Goal: Task Accomplishment & Management: Use online tool/utility

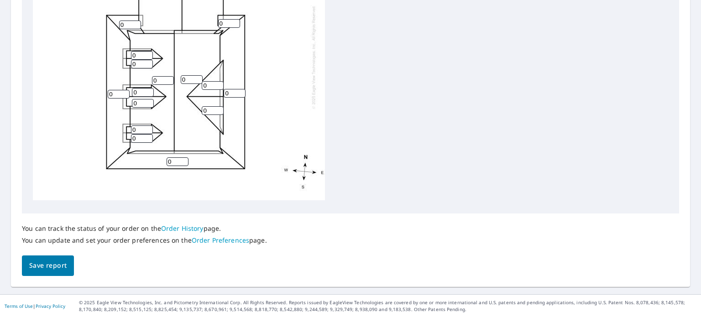
scroll to position [359, 0]
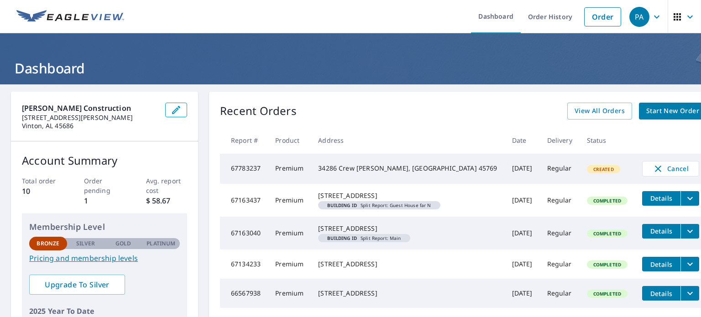
click at [268, 172] on td "67783237" at bounding box center [244, 169] width 48 height 30
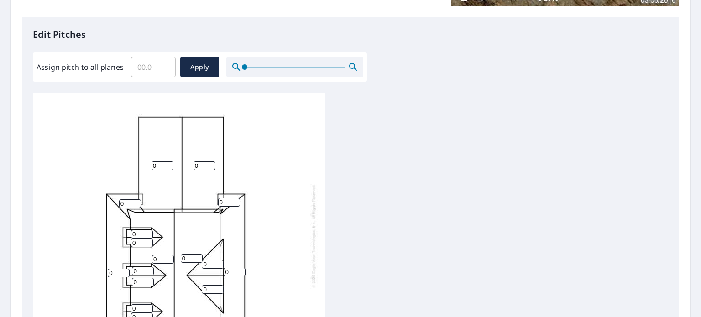
scroll to position [9, 0]
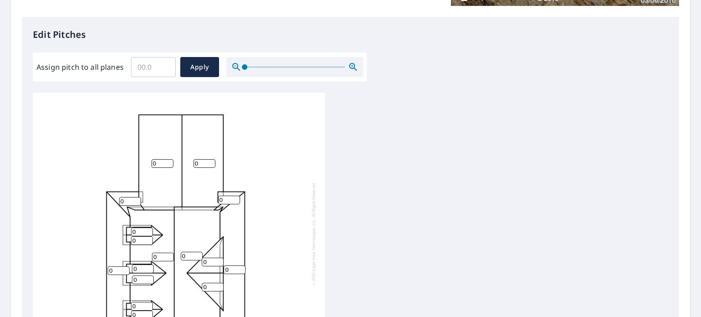
click at [232, 224] on div "0 0 0 0 0 0 0 0 0 0 0 0 0 0 0 0 0" at bounding box center [179, 233] width 292 height 286
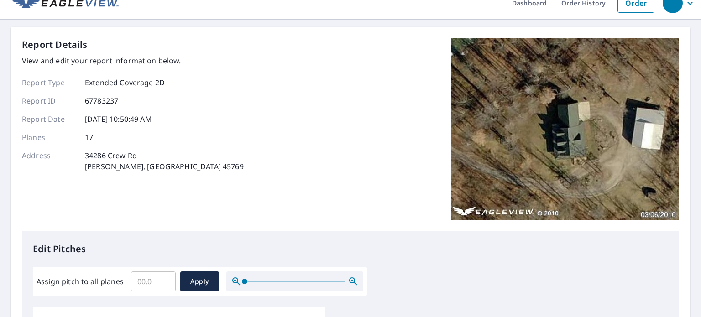
scroll to position [0, 0]
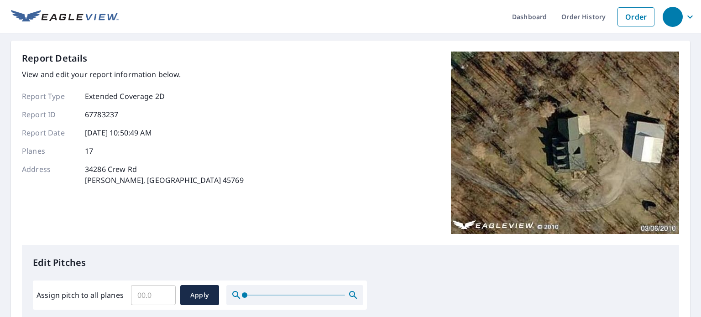
click at [578, 158] on img at bounding box center [565, 143] width 228 height 182
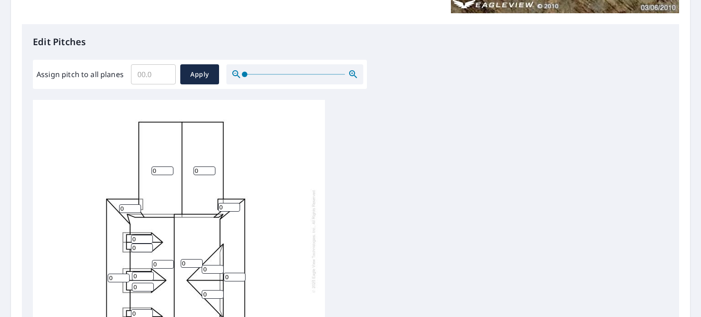
scroll to position [228, 0]
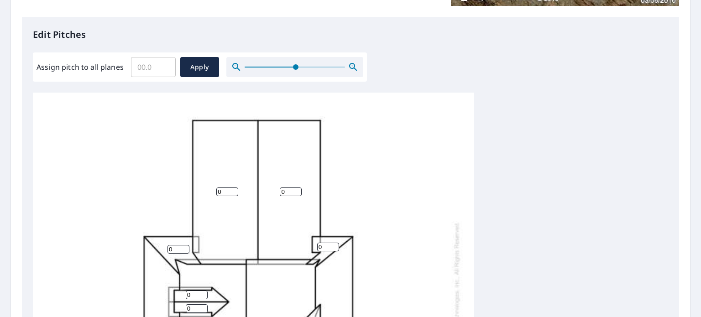
drag, startPoint x: 244, startPoint y: 63, endPoint x: 295, endPoint y: 75, distance: 52.0
click at [295, 70] on span at bounding box center [295, 66] width 5 height 5
click at [144, 69] on input "Assign pitch to all planes" at bounding box center [153, 67] width 45 height 26
click at [167, 64] on input "0.1" at bounding box center [153, 67] width 45 height 26
click at [167, 63] on input "0.2" at bounding box center [153, 67] width 45 height 26
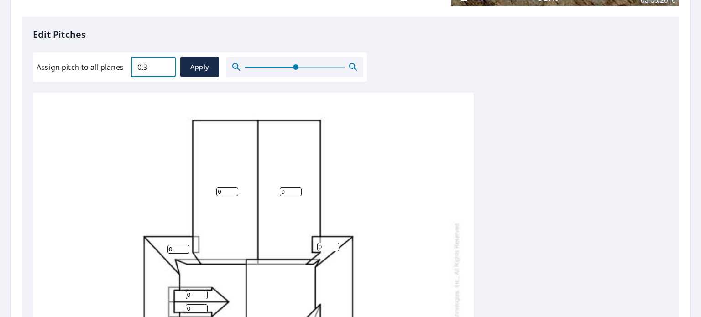
click at [167, 63] on input "0.3" at bounding box center [153, 67] width 45 height 26
click at [167, 62] on input "0.4" at bounding box center [153, 67] width 45 height 26
click at [167, 62] on input "0.5" at bounding box center [153, 67] width 45 height 26
click at [167, 62] on input "0.6" at bounding box center [153, 67] width 45 height 26
click at [167, 61] on input "0.6" at bounding box center [153, 67] width 45 height 26
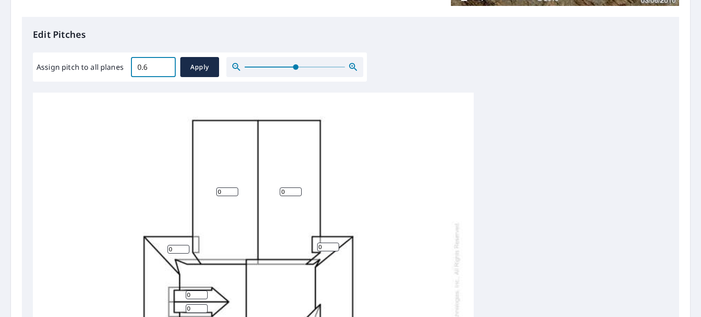
click at [167, 61] on input "0.6" at bounding box center [153, 67] width 45 height 26
click at [167, 62] on input "0.7" at bounding box center [153, 67] width 45 height 26
click at [166, 65] on input "0.8" at bounding box center [153, 67] width 45 height 26
click at [166, 64] on input "0.9" at bounding box center [153, 67] width 45 height 26
click at [166, 65] on input "1" at bounding box center [153, 67] width 45 height 26
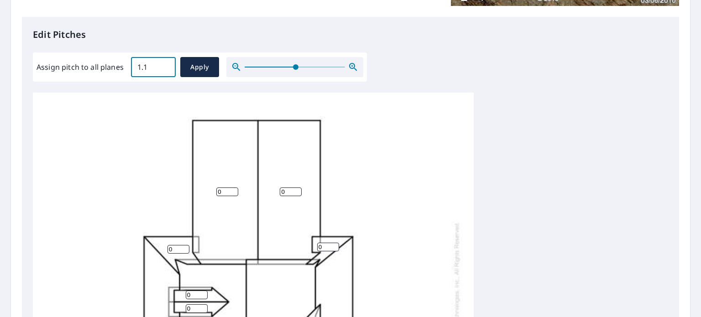
click at [166, 65] on input "1.1" at bounding box center [153, 67] width 45 height 26
click at [166, 65] on input "1.2" at bounding box center [153, 67] width 45 height 26
click at [166, 65] on input "1.3" at bounding box center [153, 67] width 45 height 26
click at [166, 65] on input "1.4" at bounding box center [153, 67] width 45 height 26
click at [166, 65] on input "1.5" at bounding box center [153, 67] width 45 height 26
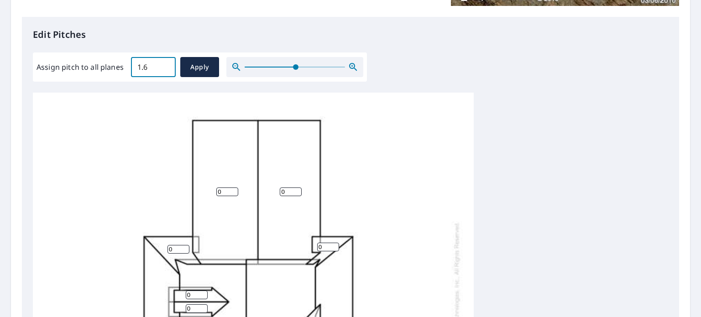
click at [166, 65] on input "1.6" at bounding box center [153, 67] width 45 height 26
click at [166, 65] on input "1.7" at bounding box center [153, 67] width 45 height 26
click at [166, 65] on input "1.8" at bounding box center [153, 67] width 45 height 26
click at [165, 65] on input "1.9" at bounding box center [153, 67] width 45 height 26
click at [165, 64] on input "2" at bounding box center [153, 67] width 45 height 26
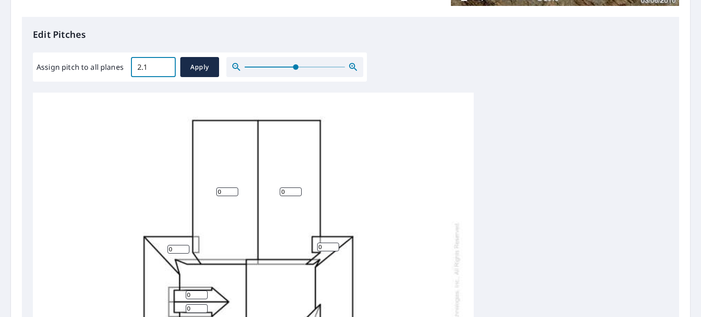
click at [165, 64] on input "2.1" at bounding box center [153, 67] width 45 height 26
click at [165, 65] on input "2.2" at bounding box center [153, 67] width 45 height 26
click at [165, 65] on input "2.3" at bounding box center [153, 67] width 45 height 26
click at [165, 65] on input "2.4" at bounding box center [153, 67] width 45 height 26
click at [165, 65] on input "2.5" at bounding box center [153, 67] width 45 height 26
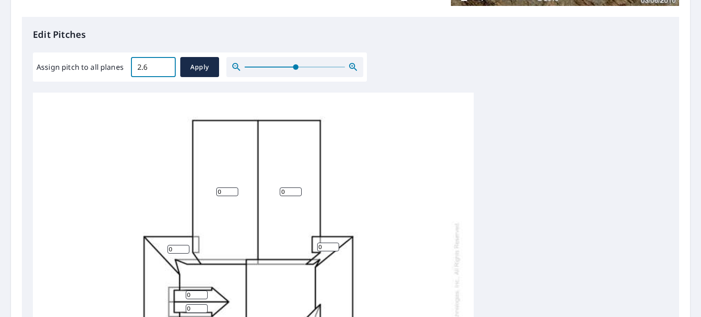
click at [165, 65] on input "2.6" at bounding box center [153, 67] width 45 height 26
click at [165, 65] on input "2.7" at bounding box center [153, 67] width 45 height 26
click at [165, 65] on input "2.8" at bounding box center [153, 67] width 45 height 26
type input "10"
click at [165, 63] on input "10" at bounding box center [153, 67] width 45 height 26
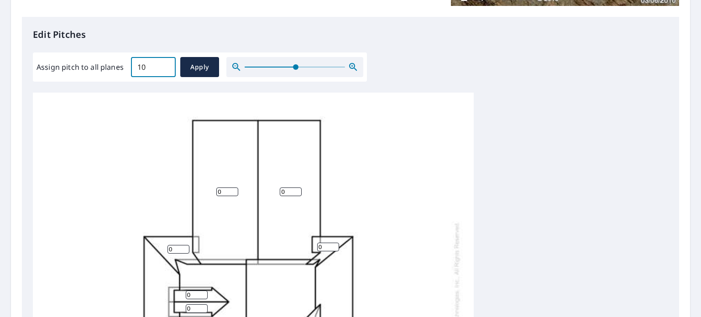
click at [230, 152] on div "0 0 0 0 0 0 0 0 0 0 0 0 0 0 0 0 0" at bounding box center [253, 299] width 441 height 432
click at [199, 68] on span "Apply" at bounding box center [199, 67] width 24 height 11
type input "10"
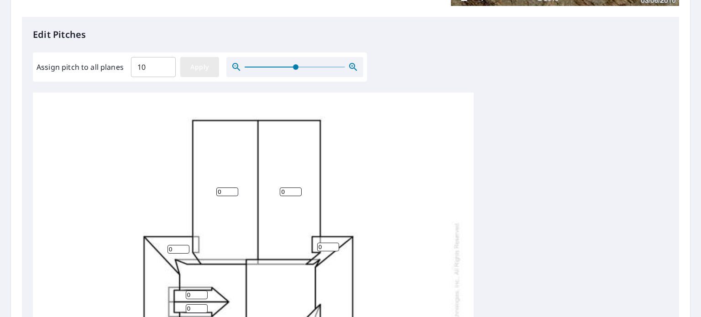
type input "10"
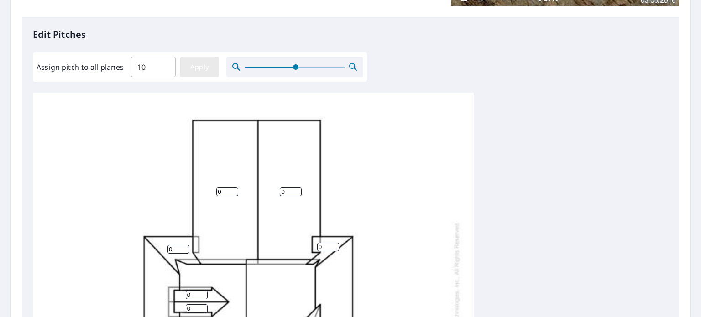
type input "10"
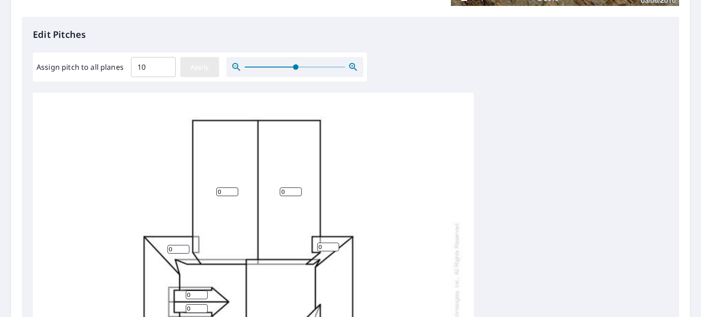
type input "10"
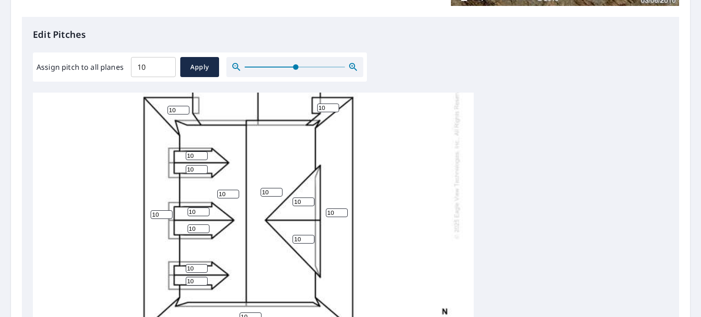
scroll to position [155, 0]
click at [332, 208] on input "10" at bounding box center [337, 212] width 22 height 9
click at [343, 209] on input "9" at bounding box center [337, 212] width 22 height 9
click at [343, 209] on input "8" at bounding box center [337, 212] width 22 height 9
click at [343, 209] on input "7" at bounding box center [337, 212] width 22 height 9
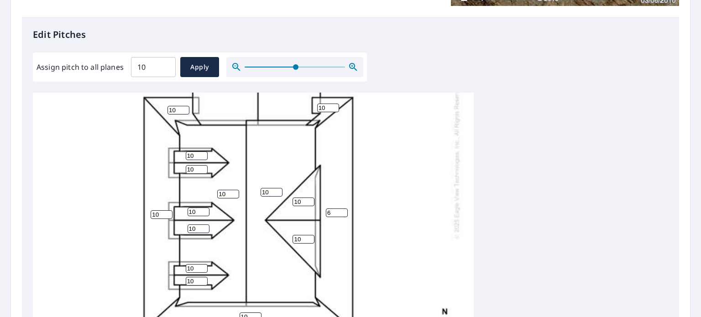
click at [343, 209] on input "6" at bounding box center [337, 212] width 22 height 9
click at [343, 209] on input "5" at bounding box center [337, 212] width 22 height 9
type input "4"
click at [343, 209] on input "4" at bounding box center [337, 212] width 22 height 9
click at [155, 210] on input "10" at bounding box center [162, 214] width 22 height 9
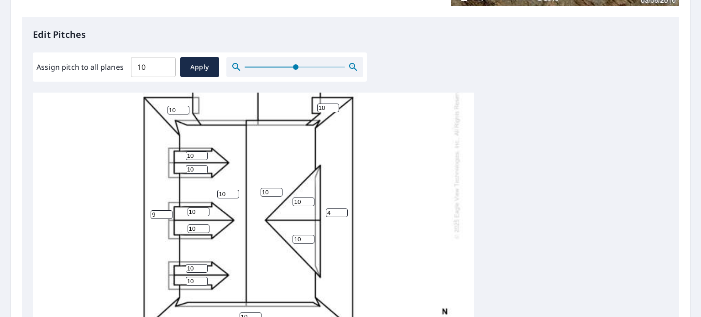
click at [168, 210] on input "9" at bounding box center [162, 214] width 22 height 9
click at [168, 210] on input "8" at bounding box center [162, 214] width 22 height 9
click at [168, 210] on input "7" at bounding box center [162, 214] width 22 height 9
click at [168, 210] on input "8" at bounding box center [162, 214] width 22 height 9
click at [168, 210] on input "9" at bounding box center [162, 214] width 22 height 9
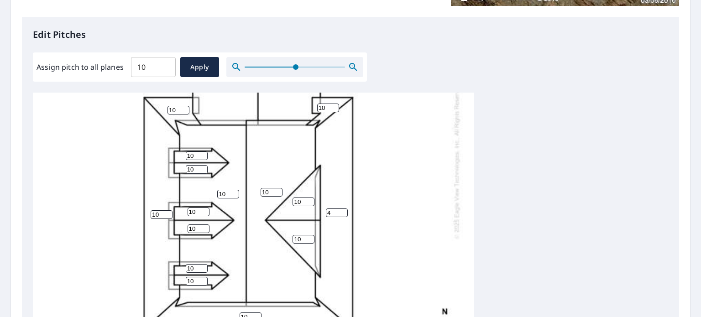
click at [168, 210] on input "10" at bounding box center [162, 214] width 22 height 9
click at [167, 210] on input "9" at bounding box center [162, 214] width 22 height 9
click at [167, 210] on input "8" at bounding box center [162, 214] width 22 height 9
click at [167, 210] on input "7" at bounding box center [162, 214] width 22 height 9
click at [167, 210] on input "6" at bounding box center [162, 214] width 22 height 9
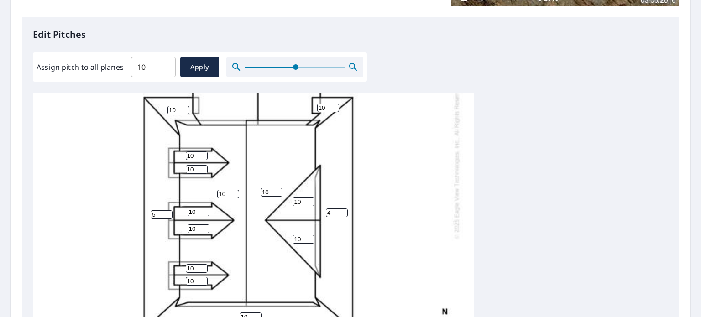
click at [168, 212] on input "5" at bounding box center [162, 214] width 22 height 9
click at [168, 213] on div "10 10 10 10 4 5 10 10 10 10 10 10 10 10 10 10 10" at bounding box center [253, 160] width 441 height 432
drag, startPoint x: 164, startPoint y: 230, endPoint x: 159, endPoint y: 166, distance: 64.5
click at [159, 166] on div "10 10 10 10 4 5 10 10 10 10 10 10 10 10 10 10 10" at bounding box center [253, 160] width 441 height 432
type input "4"
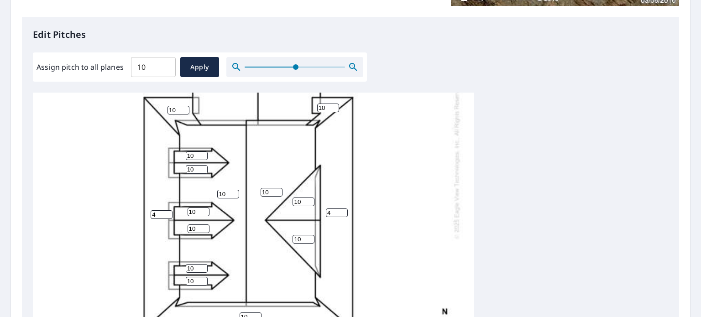
click at [166, 210] on input "4" at bounding box center [162, 214] width 22 height 9
click at [161, 248] on div "10 10 10 10 4 4 10 10 10 10 10 10 10 10 10 10 10" at bounding box center [253, 160] width 441 height 432
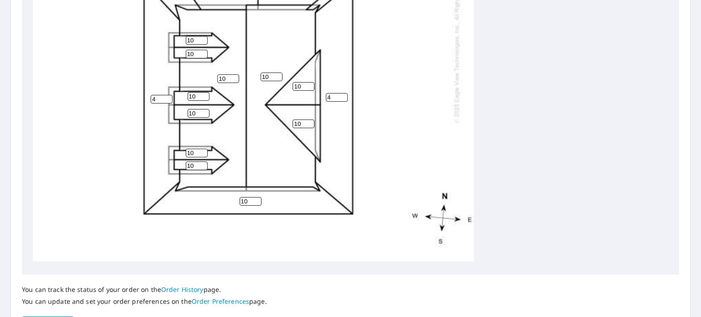
scroll to position [365, 0]
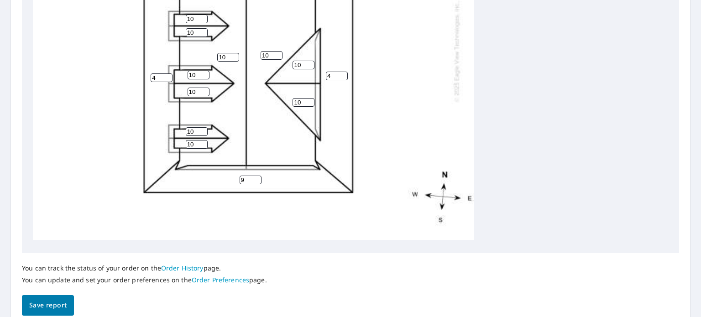
click at [254, 176] on input "9" at bounding box center [250, 180] width 22 height 9
click at [254, 176] on input "8" at bounding box center [250, 180] width 22 height 9
click at [254, 176] on input "7" at bounding box center [250, 180] width 22 height 9
click at [254, 176] on input "6" at bounding box center [250, 180] width 22 height 9
click at [254, 177] on input "6" at bounding box center [250, 180] width 22 height 9
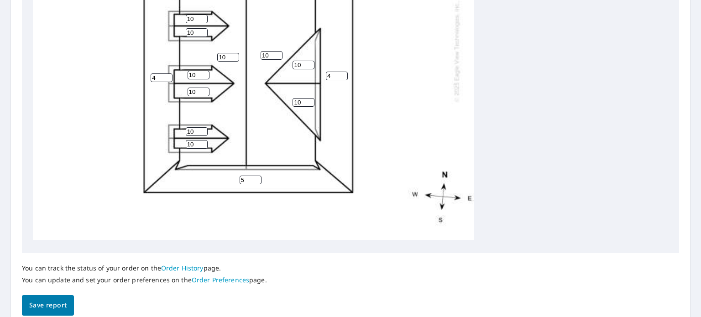
click at [255, 176] on input "5" at bounding box center [250, 180] width 22 height 9
type input "4"
click at [255, 176] on input "4" at bounding box center [250, 180] width 22 height 9
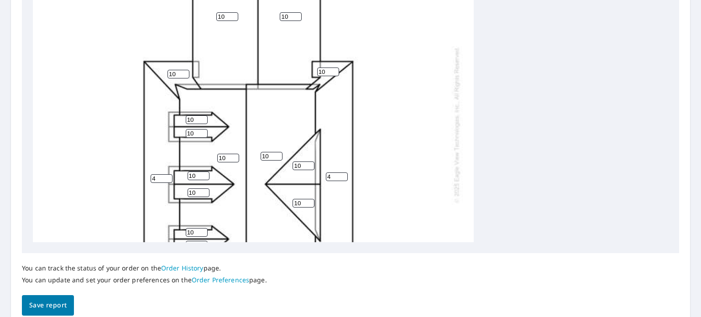
scroll to position [0, 0]
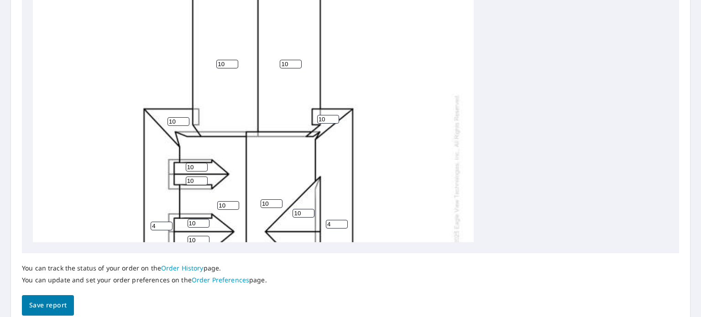
drag, startPoint x: 118, startPoint y: 99, endPoint x: 127, endPoint y: 210, distance: 111.7
click at [127, 210] on div "10 10 10 10 4 4 4 10 10 10 10 10 10 10 10 10 10" at bounding box center [253, 172] width 441 height 432
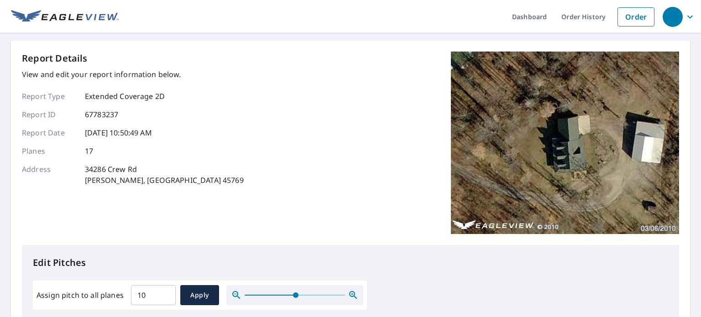
click at [560, 153] on img at bounding box center [565, 143] width 228 height 182
click at [496, 179] on img at bounding box center [565, 143] width 228 height 182
click at [496, 178] on img at bounding box center [565, 143] width 228 height 182
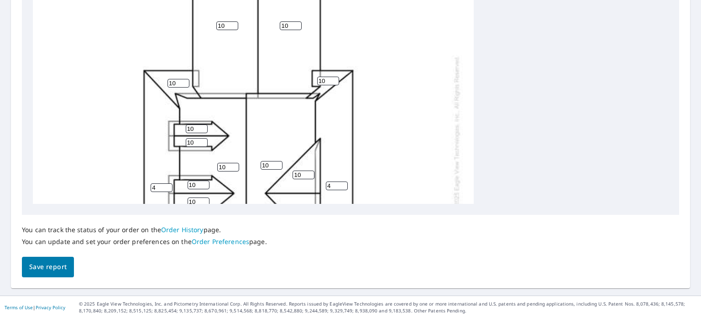
scroll to position [405, 0]
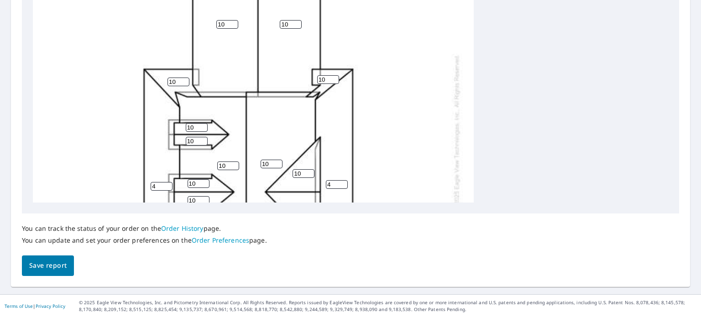
click at [49, 268] on span "Save report" at bounding box center [47, 265] width 37 height 11
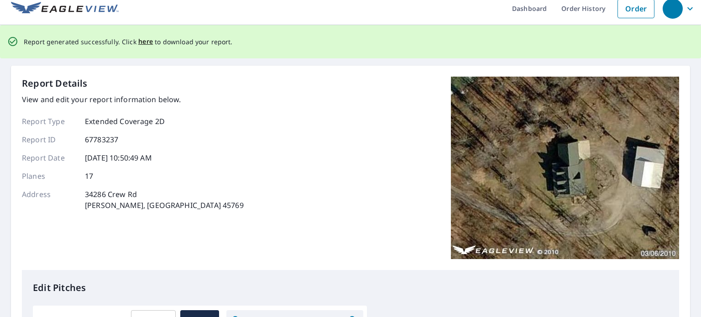
scroll to position [0, 0]
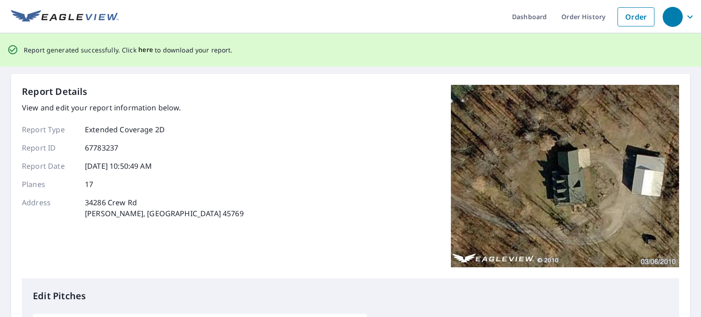
click at [142, 53] on span "here" at bounding box center [145, 49] width 15 height 11
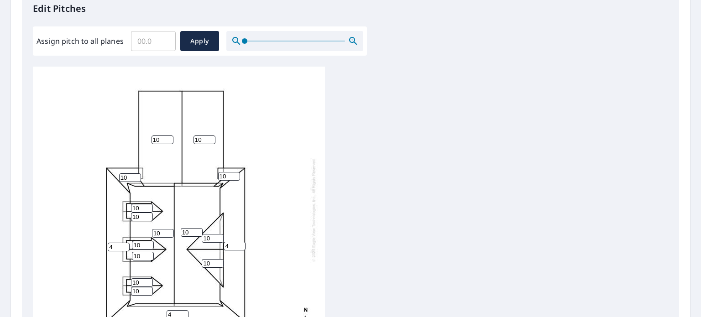
scroll to position [274, 0]
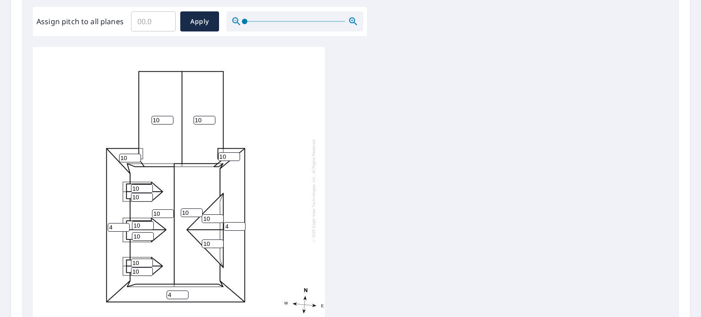
click at [124, 156] on input "10" at bounding box center [130, 158] width 22 height 9
click at [135, 159] on input "9" at bounding box center [130, 158] width 22 height 9
click at [135, 158] on input "8" at bounding box center [130, 158] width 22 height 9
click at [135, 158] on input "7" at bounding box center [130, 158] width 22 height 9
click at [135, 158] on input "6" at bounding box center [130, 158] width 22 height 9
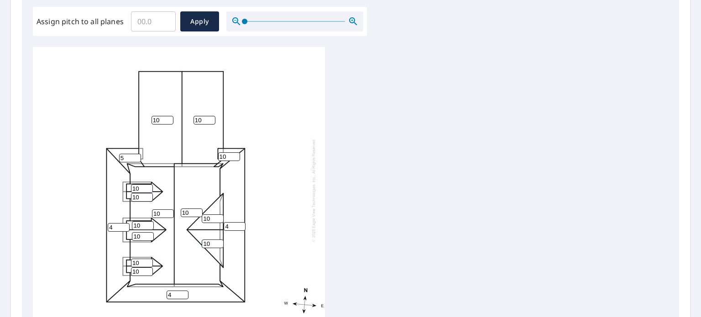
click at [135, 158] on input "5" at bounding box center [130, 158] width 22 height 9
type input "4"
click at [135, 160] on input "4" at bounding box center [130, 158] width 22 height 9
click at [219, 156] on input "10" at bounding box center [229, 156] width 22 height 9
click at [235, 158] on input "9" at bounding box center [229, 156] width 22 height 9
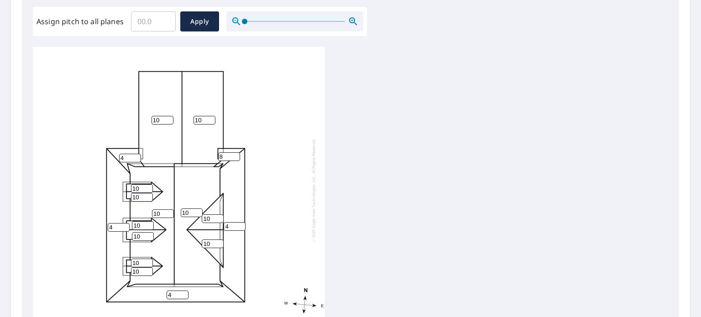
click at [235, 158] on input "8" at bounding box center [229, 156] width 22 height 9
click at [235, 158] on input "7" at bounding box center [229, 156] width 22 height 9
click at [235, 159] on input "6" at bounding box center [229, 156] width 22 height 9
click at [235, 160] on input "5" at bounding box center [229, 156] width 22 height 9
click at [235, 161] on div "10 10 10 10 4 4 4 10 10 4 10 10 10 10 10 10 5" at bounding box center [179, 190] width 292 height 286
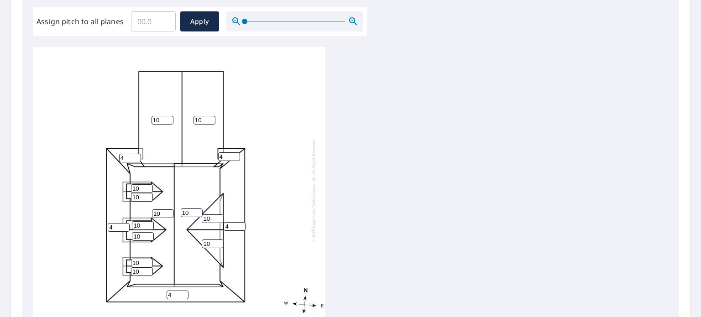
type input "4"
click at [234, 159] on input "4" at bounding box center [229, 156] width 22 height 9
click at [273, 231] on div "10 10 10 10 4 4 4 10 10 4 10 10 10 10 10 10 4" at bounding box center [179, 190] width 292 height 286
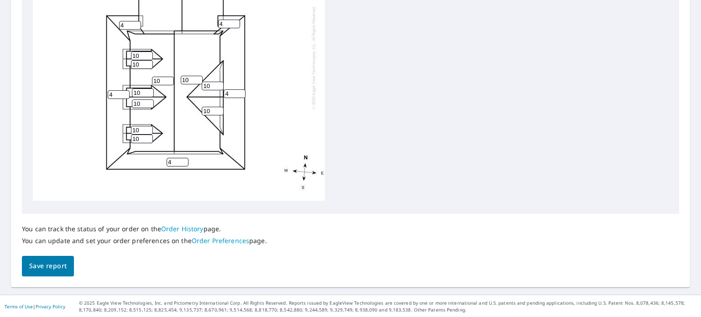
scroll to position [405, 0]
click at [45, 270] on span "Save report" at bounding box center [47, 265] width 37 height 11
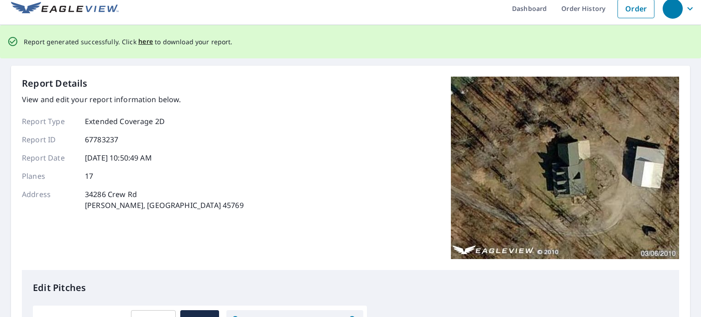
scroll to position [0, 0]
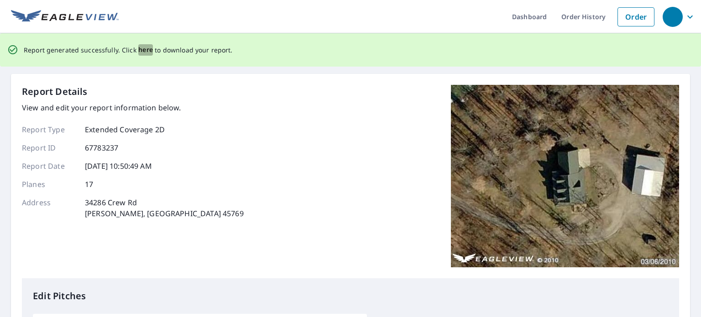
click at [138, 53] on span "here" at bounding box center [145, 49] width 15 height 11
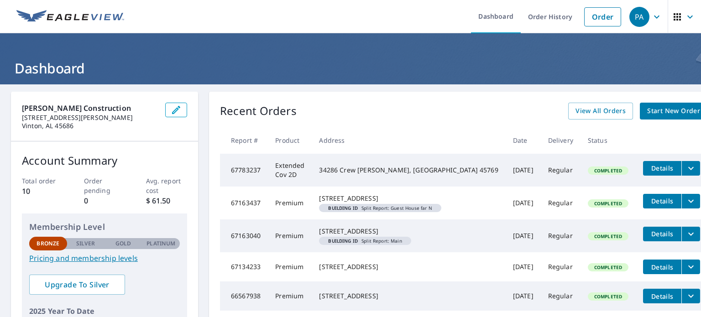
click at [296, 169] on td "Extended Cov 2D" at bounding box center [290, 170] width 44 height 33
click at [648, 167] on span "Details" at bounding box center [661, 168] width 27 height 9
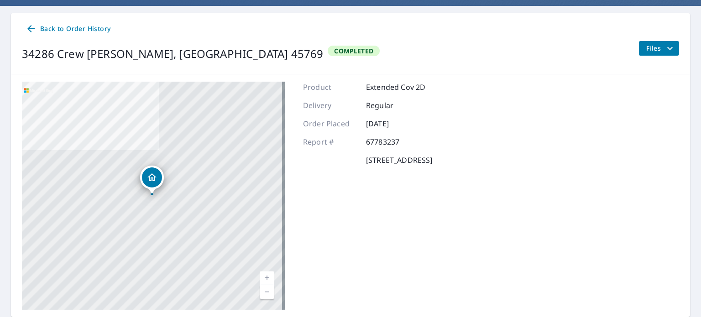
scroll to position [62, 0]
